Goal: Navigation & Orientation: Find specific page/section

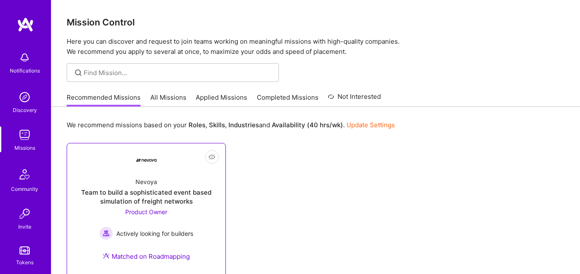
scroll to position [18, 0]
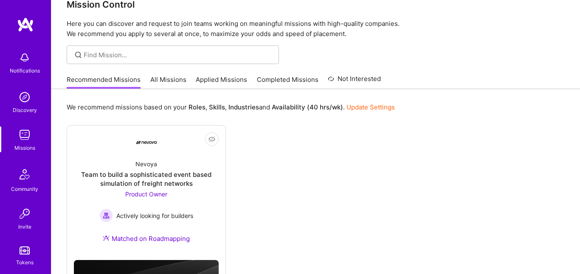
click at [23, 63] on img at bounding box center [24, 57] width 17 height 17
click at [31, 24] on img at bounding box center [25, 24] width 17 height 15
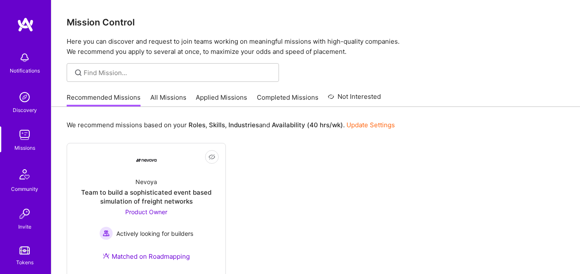
click at [23, 142] on img at bounding box center [24, 135] width 17 height 17
click at [24, 19] on img at bounding box center [25, 24] width 17 height 15
